Goal: Task Accomplishment & Management: Manage account settings

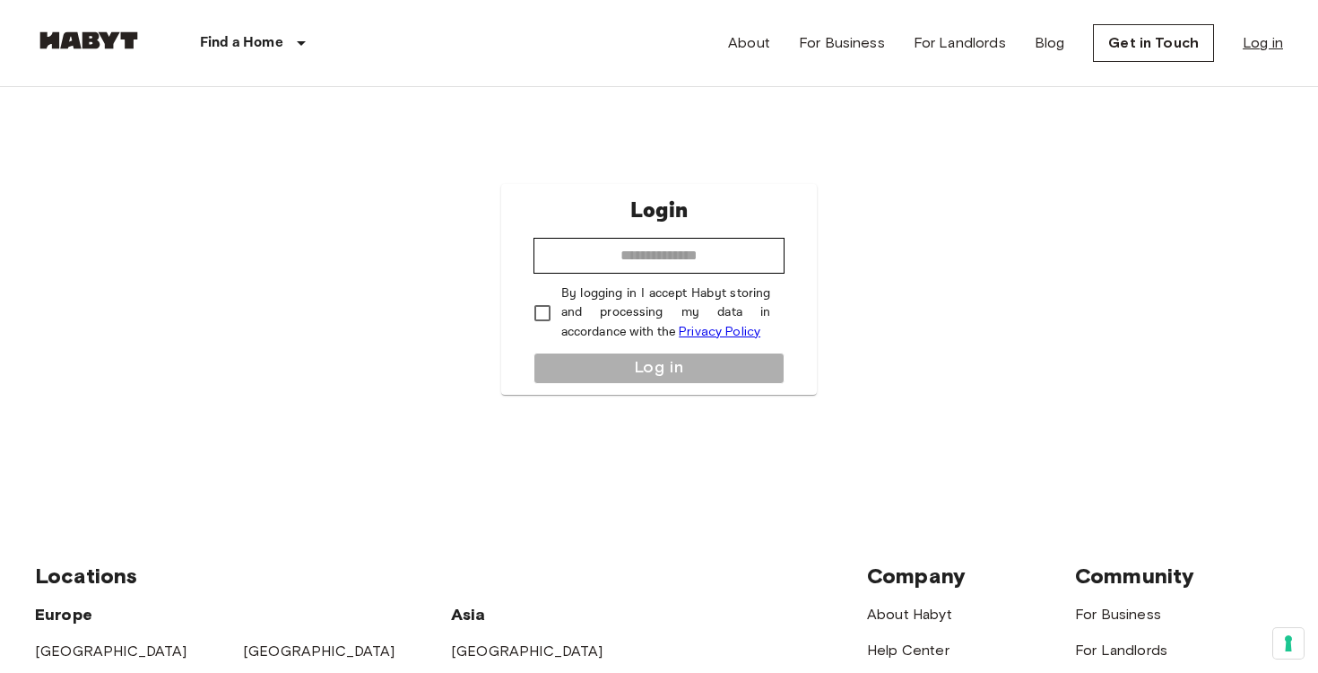
click at [1268, 35] on link "Log in" at bounding box center [1263, 43] width 40 height 22
click at [701, 259] on input "email" at bounding box center [660, 256] width 252 height 36
type input "**********"
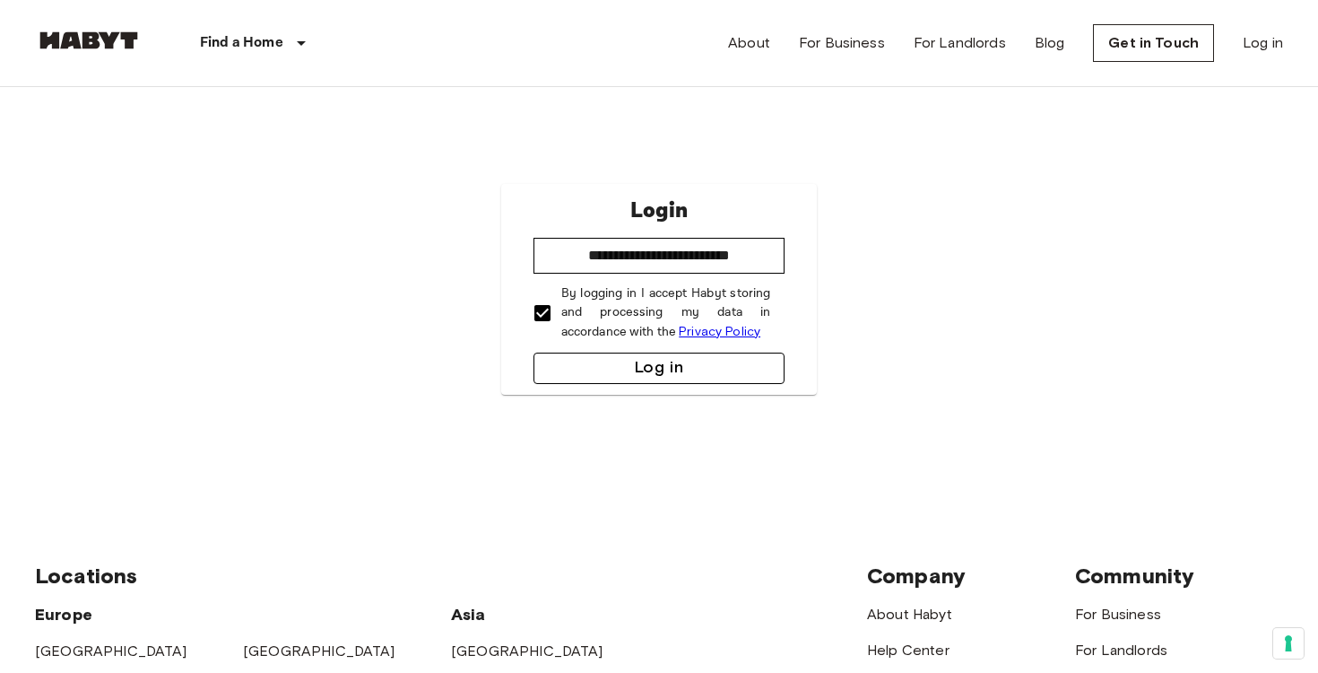
click at [596, 359] on button "Log in" at bounding box center [660, 367] width 252 height 31
